Goal: Navigation & Orientation: Find specific page/section

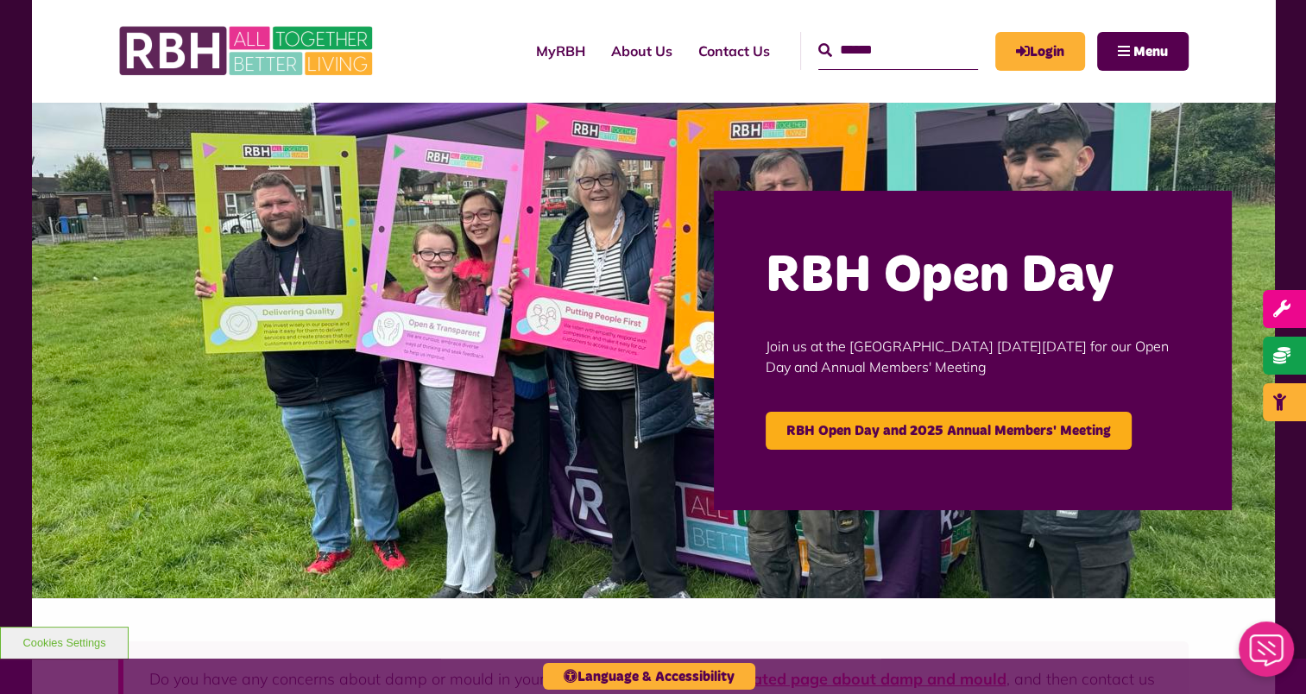
click at [848, 59] on input "Search" at bounding box center [898, 50] width 160 height 37
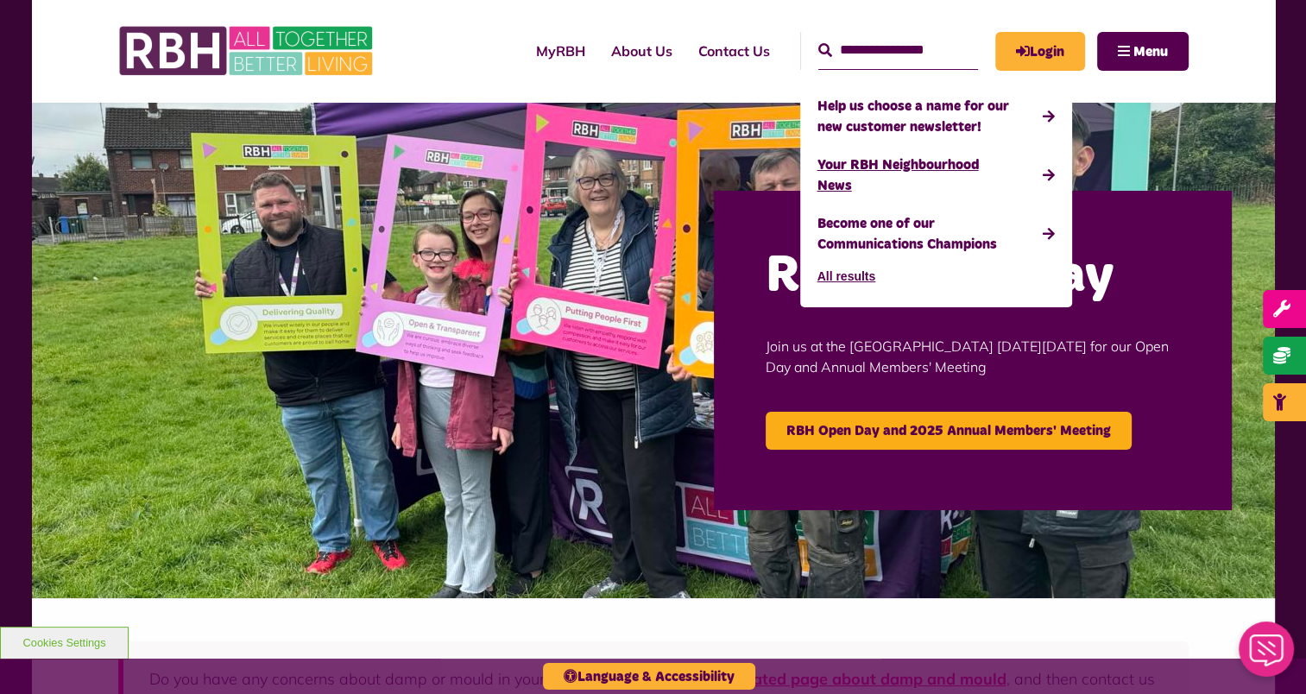
type input "**********"
click at [906, 172] on link "Your RBH Neighbourhood News" at bounding box center [935, 175] width 237 height 59
